Goal: Information Seeking & Learning: Learn about a topic

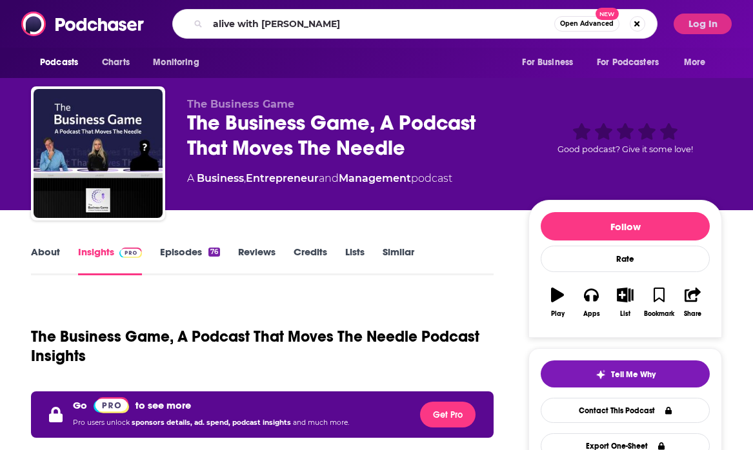
type input "alive with steve burns"
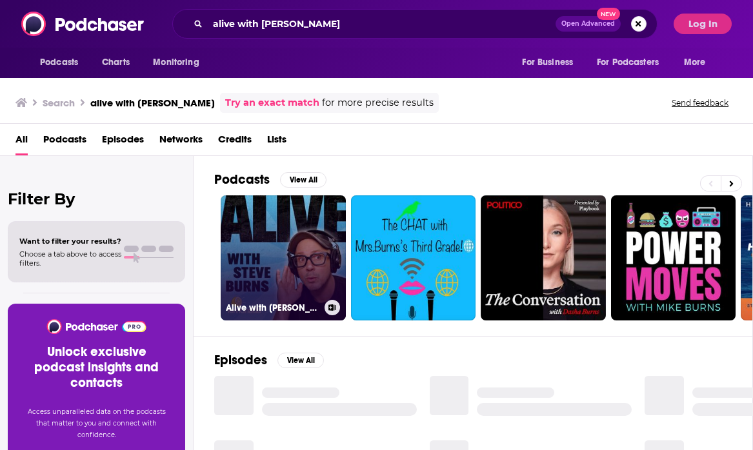
click at [268, 264] on link "Alive with Steve Burns" at bounding box center [283, 258] width 125 height 125
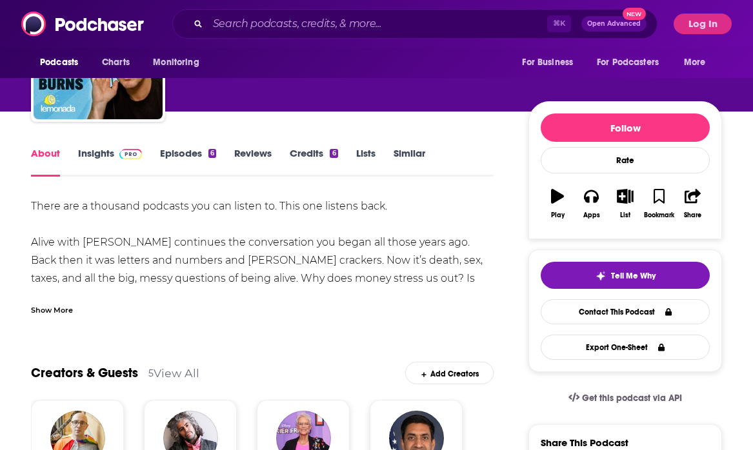
scroll to position [99, 0]
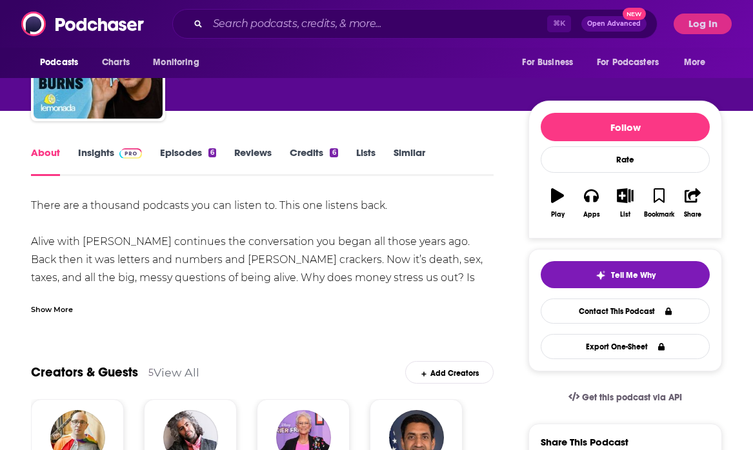
click at [71, 312] on div "Show More" at bounding box center [52, 309] width 42 height 12
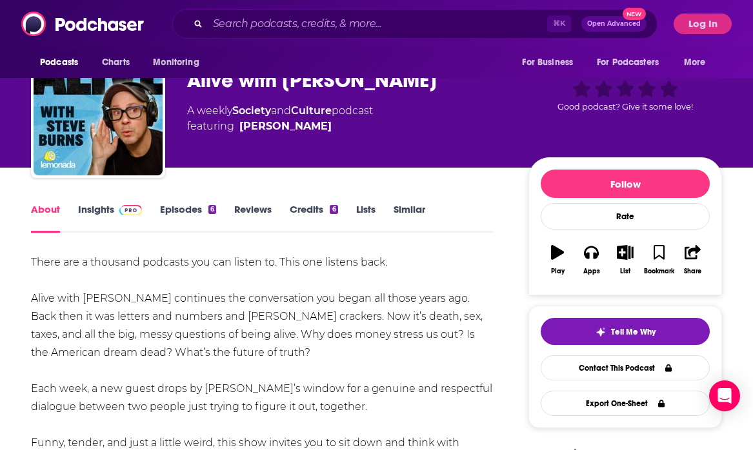
scroll to position [8, 0]
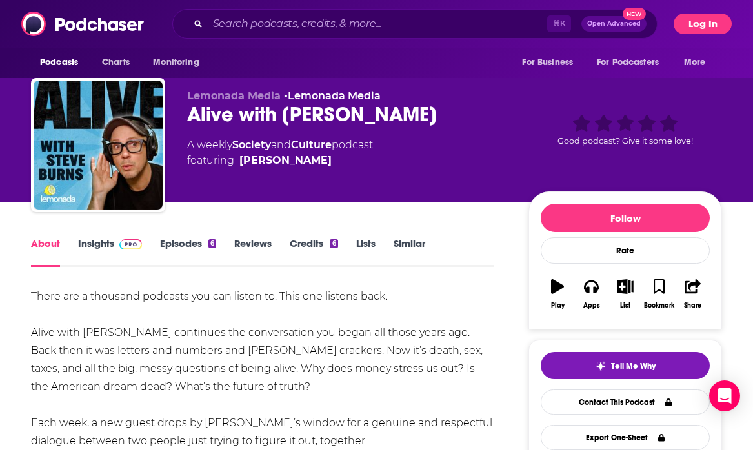
click at [712, 24] on button "Log In" at bounding box center [703, 24] width 58 height 21
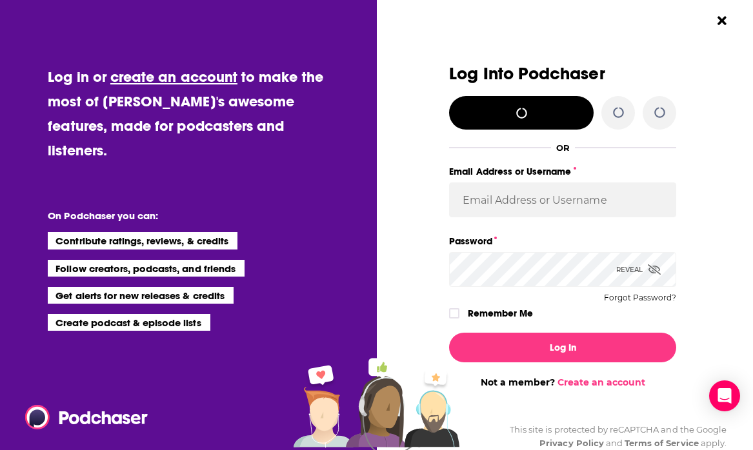
scroll to position [0, 0]
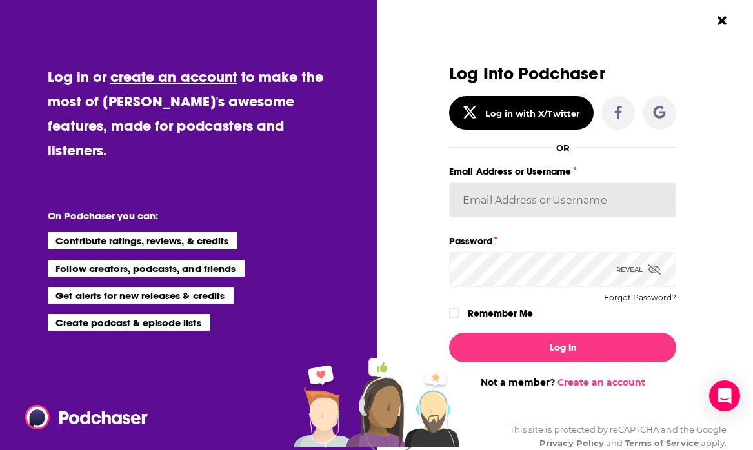
click at [540, 204] on input "Email Address or Username" at bounding box center [562, 200] width 227 height 35
type input "parkdalepublicity1"
click at [620, 277] on div "Reveal" at bounding box center [638, 269] width 45 height 35
click at [449, 333] on button "Log In" at bounding box center [562, 348] width 227 height 30
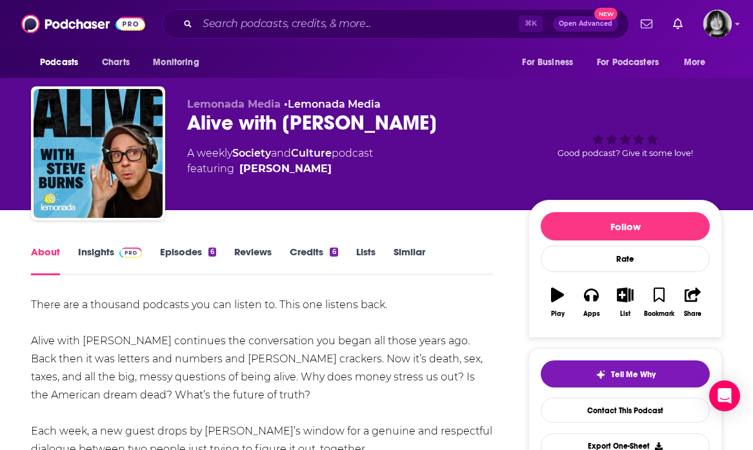
scroll to position [8, 0]
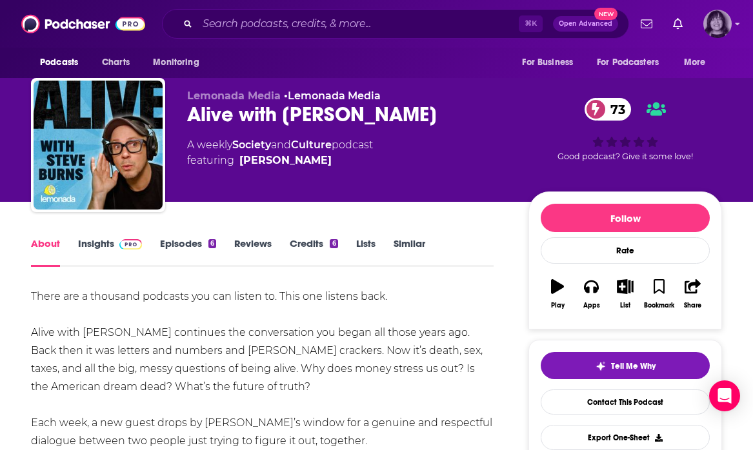
click at [717, 21] on img "Logged in as parkdalepublicity1" at bounding box center [717, 24] width 28 height 28
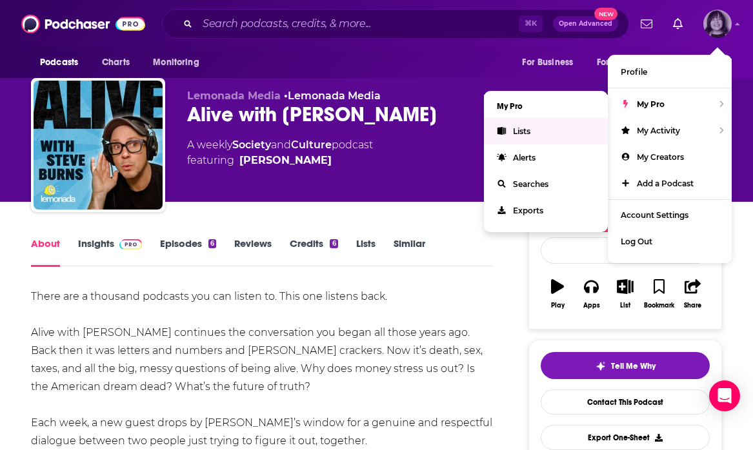
click at [541, 137] on link "Lists" at bounding box center [546, 131] width 124 height 26
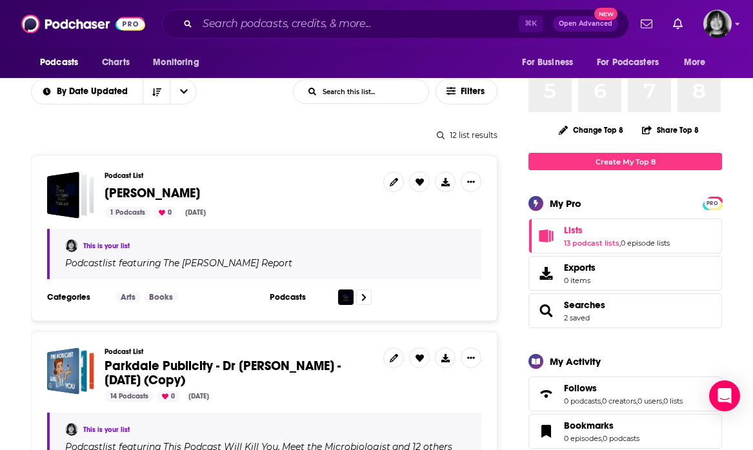
scroll to position [122, 0]
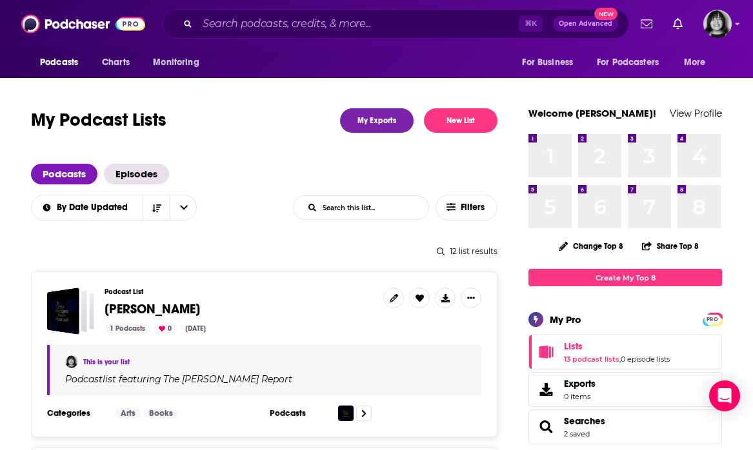
click at [367, 212] on input "List Search Input" at bounding box center [361, 207] width 135 height 23
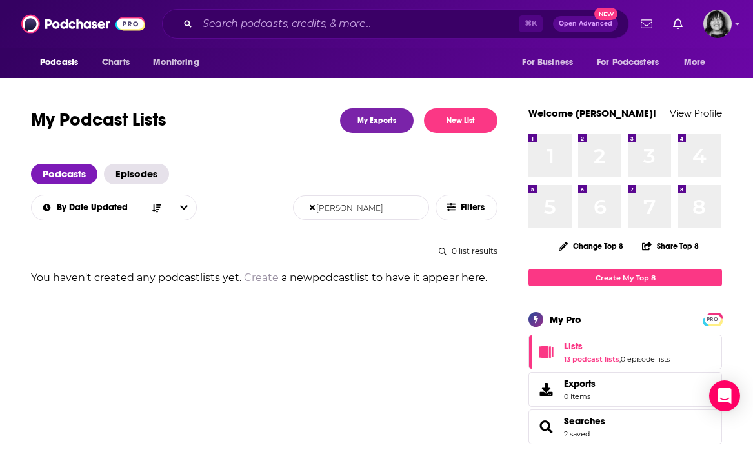
type input "meghan"
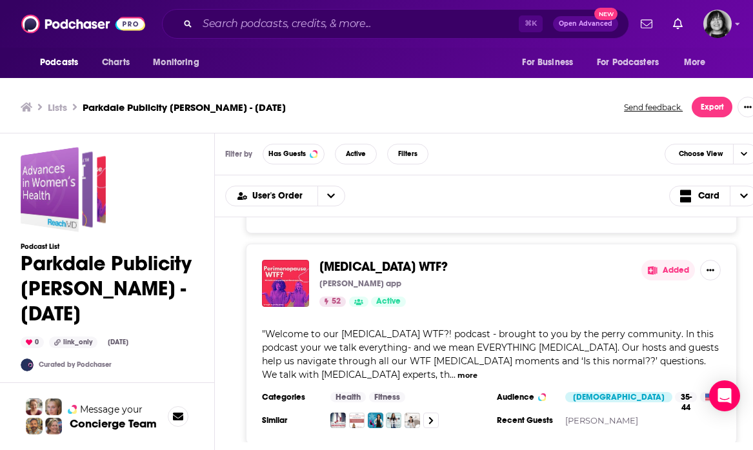
scroll to position [404, 0]
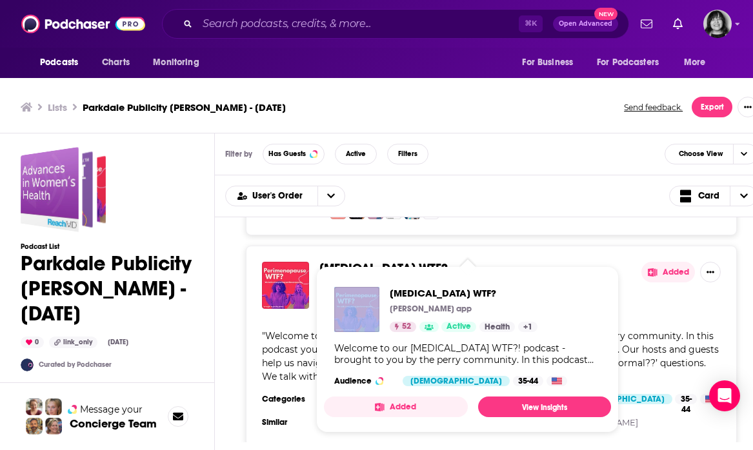
drag, startPoint x: 447, startPoint y: 289, endPoint x: 365, endPoint y: 277, distance: 82.8
click at [365, 277] on span "[MEDICAL_DATA] WTF? [PERSON_NAME] app 52 Active Health + 1 Welcome to our [MEDI…" at bounding box center [467, 349] width 287 height 166
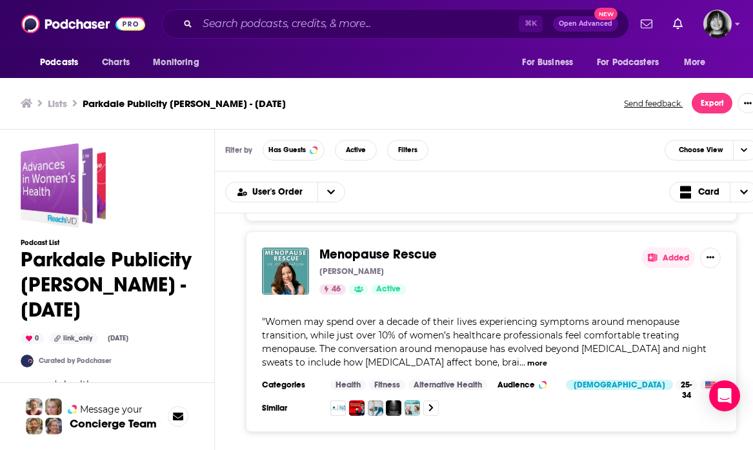
scroll to position [3000, 0]
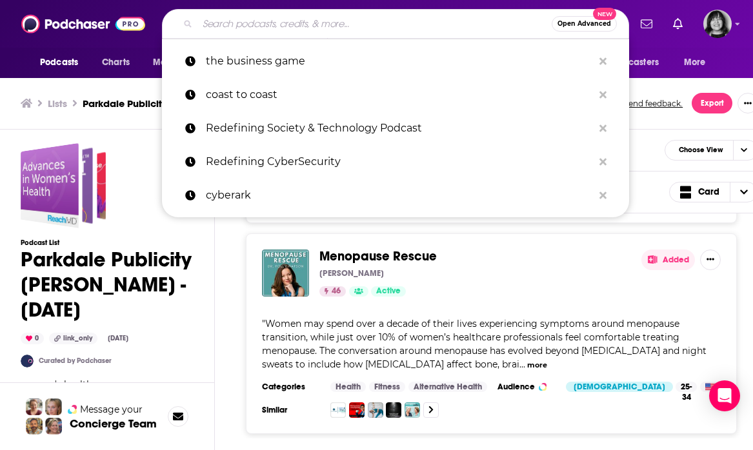
click at [368, 23] on input "Search podcasts, credits, & more..." at bounding box center [374, 24] width 354 height 21
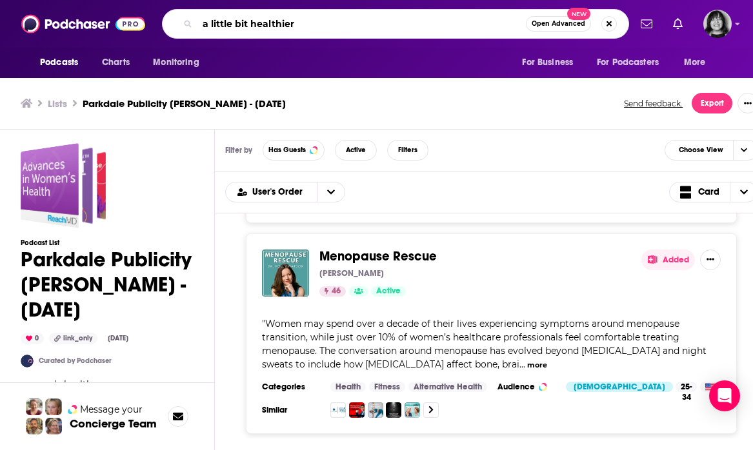
type input "a little bit healthier"
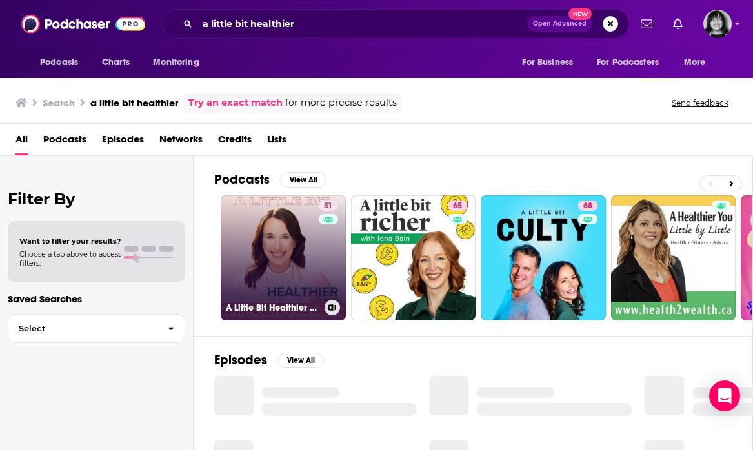
click at [261, 263] on link "51 A Little Bit Healthier | Hormone, [MEDICAL_DATA], Weight Loss Resistance, In…" at bounding box center [283, 258] width 125 height 125
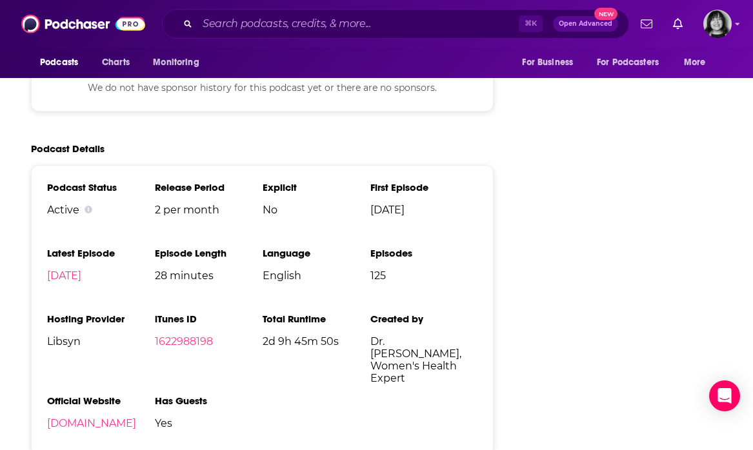
scroll to position [1788, 0]
